Goal: Task Accomplishment & Management: Manage account settings

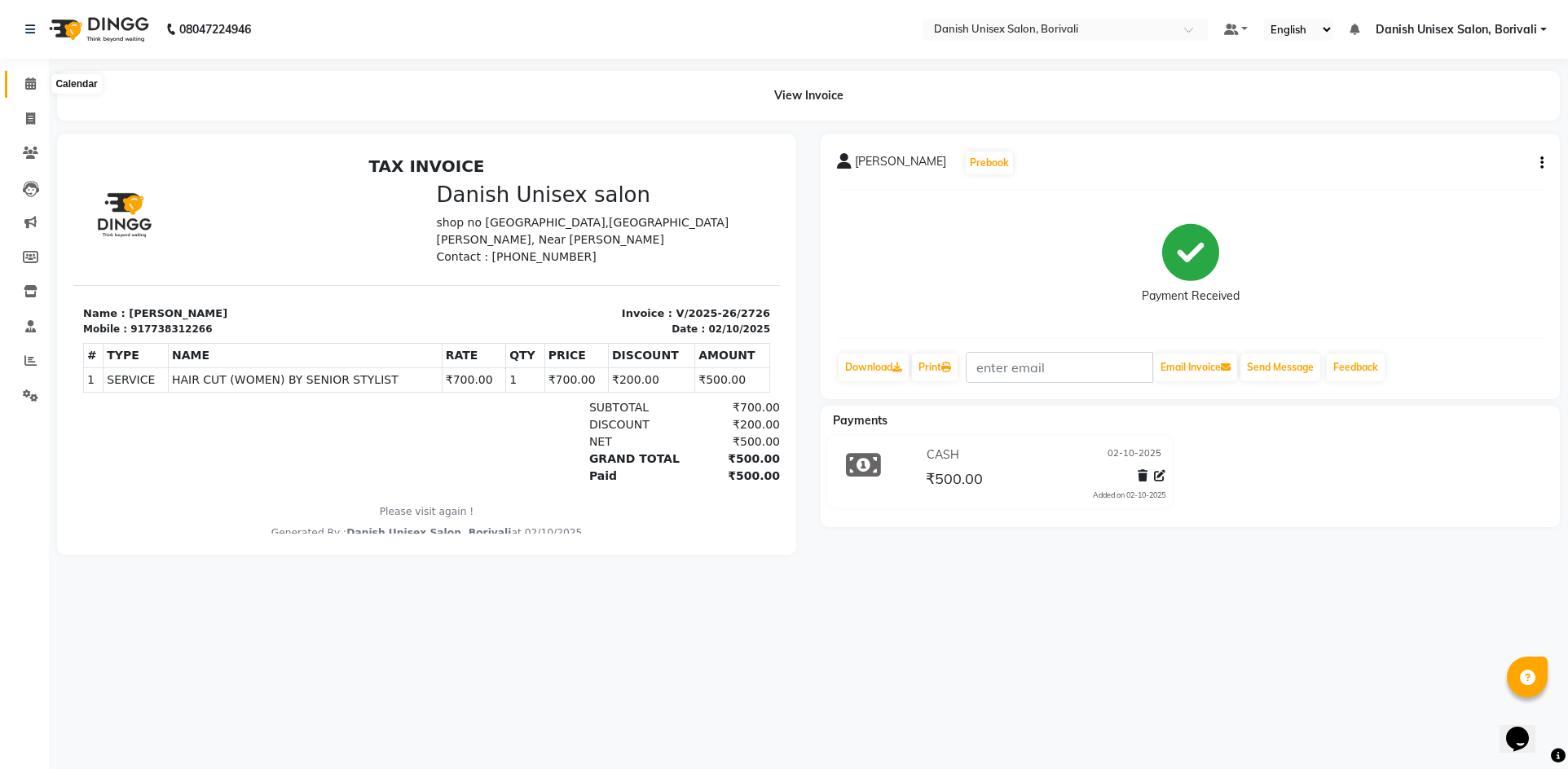
click at [33, 80] on icon at bounding box center [30, 83] width 11 height 12
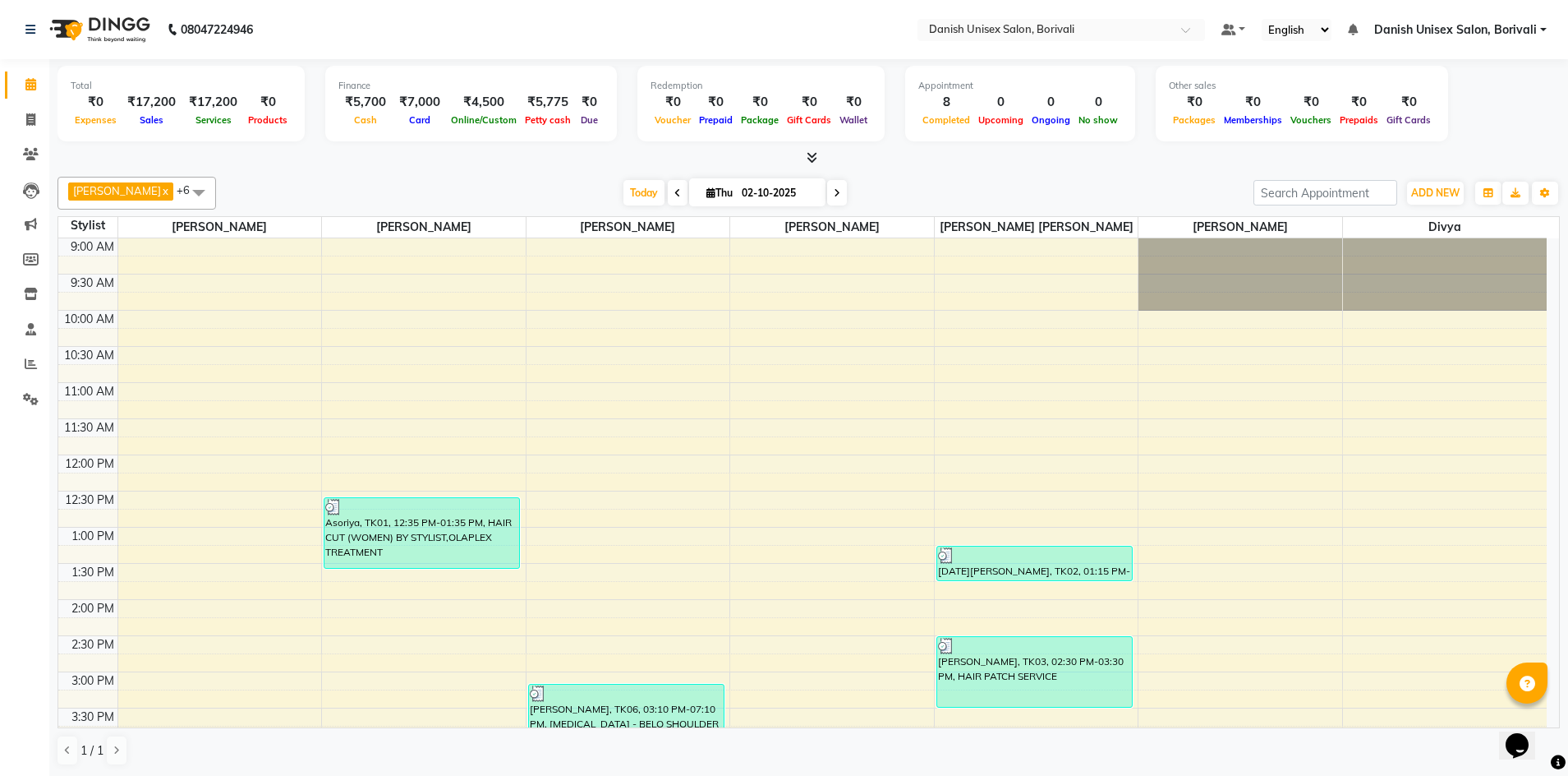
click at [814, 157] on icon at bounding box center [812, 157] width 11 height 13
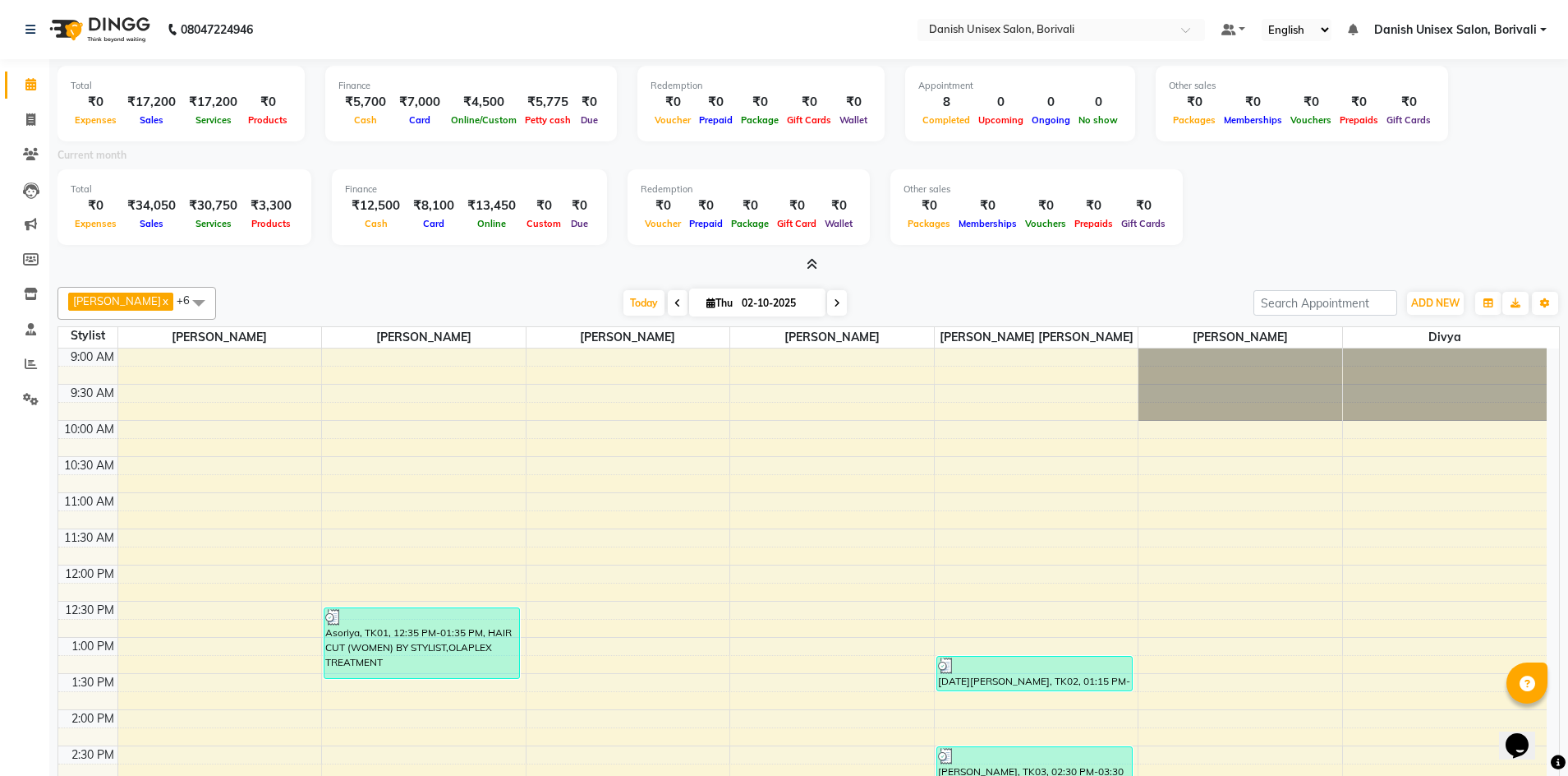
click at [1543, 28] on link "Danish Unisex Salon, Borivali" at bounding box center [1460, 29] width 173 height 18
click at [1500, 106] on link "Sign out" at bounding box center [1462, 113] width 150 height 25
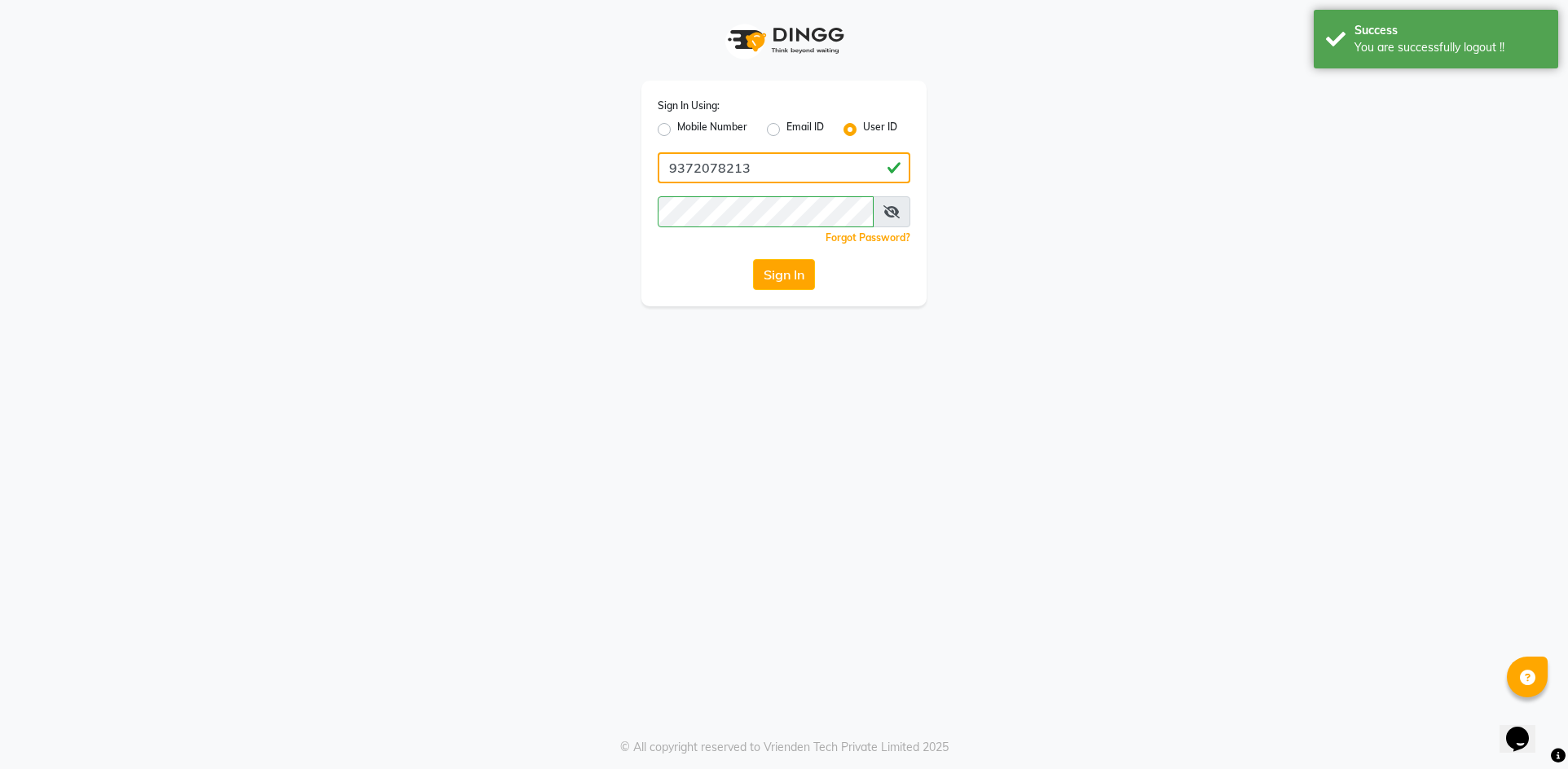
click at [821, 175] on input "9372078213" at bounding box center [784, 167] width 253 height 31
type input "[PERSON_NAME]"
click at [767, 277] on button "Sign In" at bounding box center [784, 274] width 62 height 31
